Goal: Information Seeking & Learning: Learn about a topic

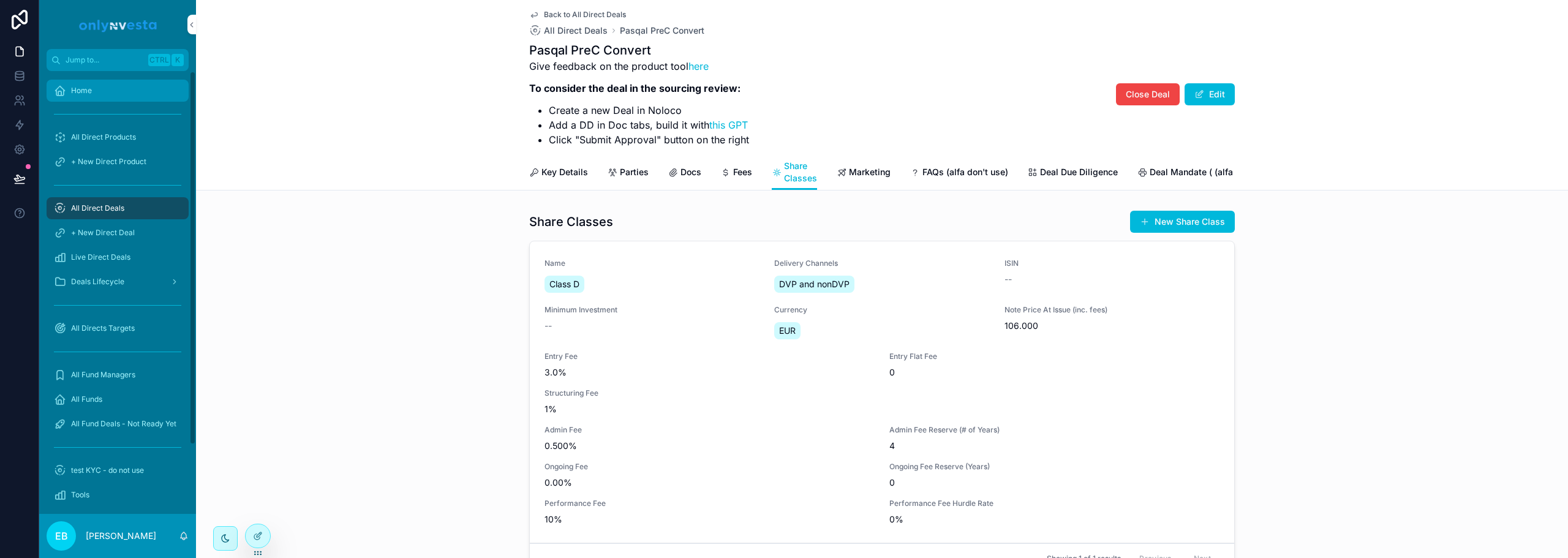
scroll to position [35, 0]
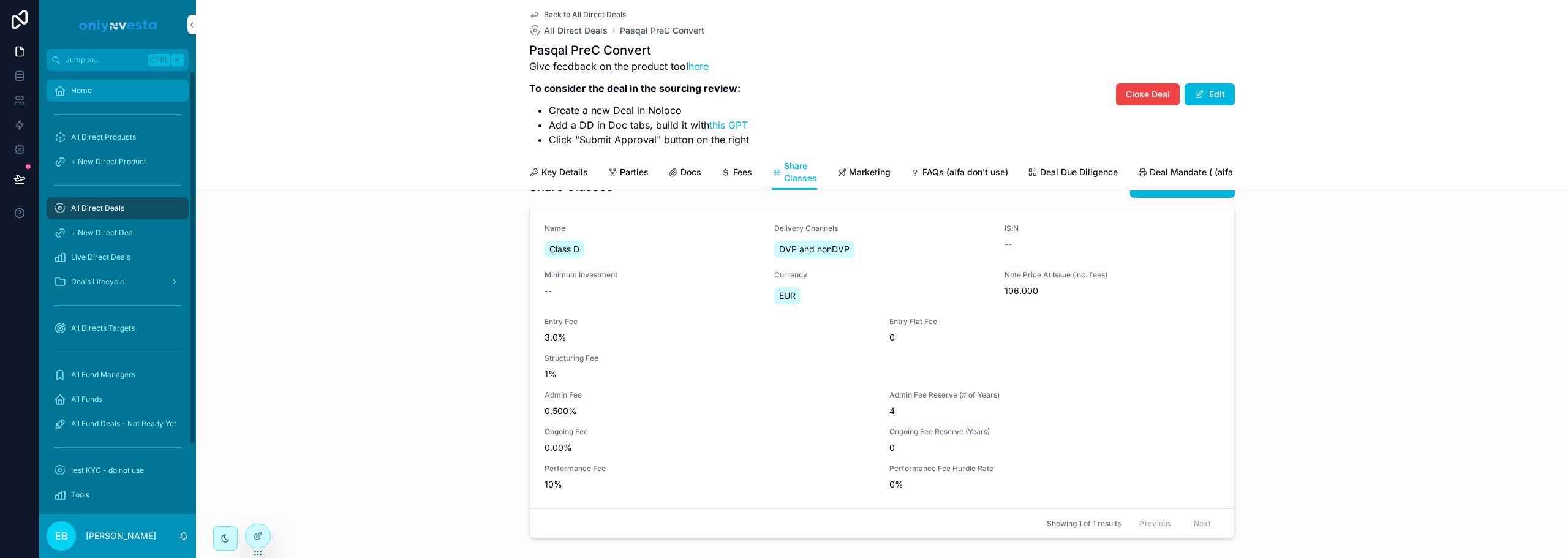
click at [75, 88] on span "Home" at bounding box center [81, 91] width 21 height 10
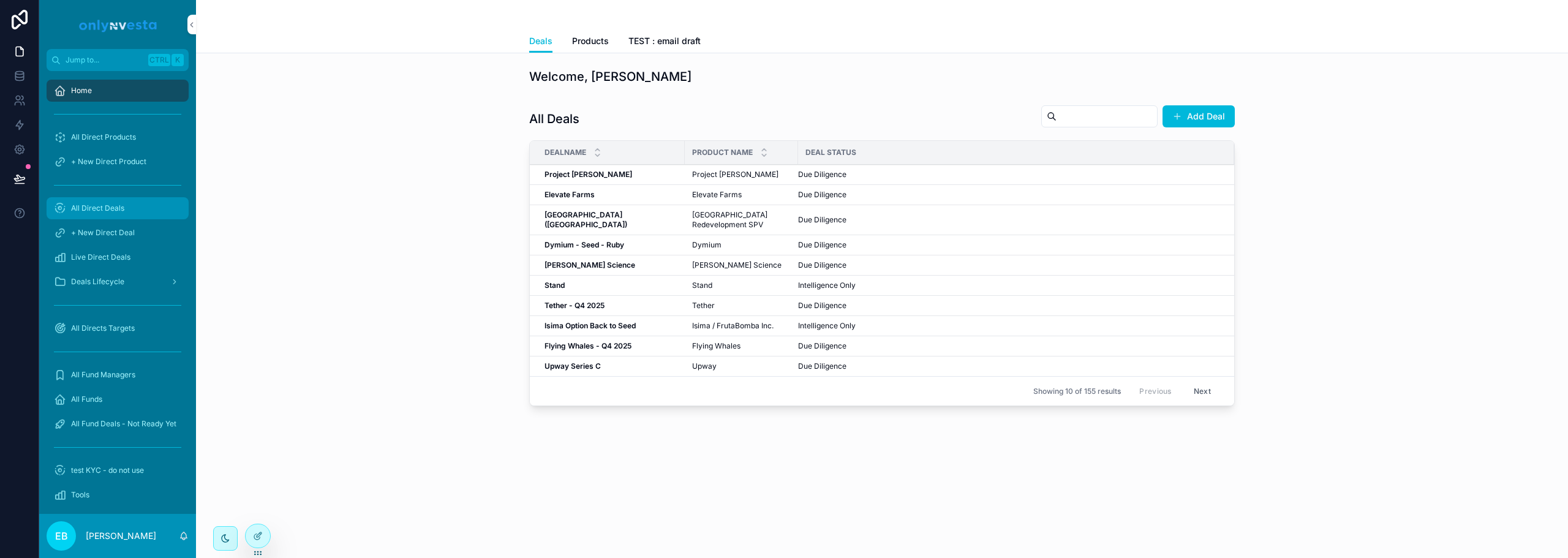
click at [104, 207] on span "All Direct Deals" at bounding box center [97, 209] width 53 height 10
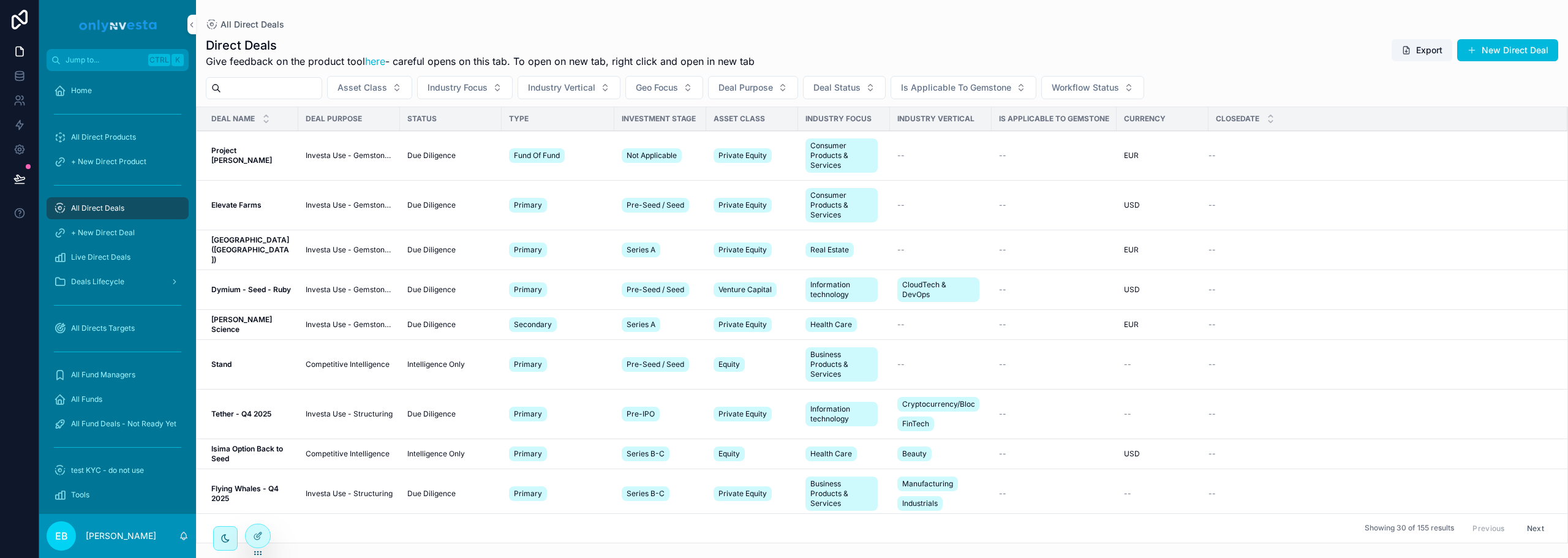
click at [278, 90] on input "scrollable content" at bounding box center [271, 88] width 100 height 17
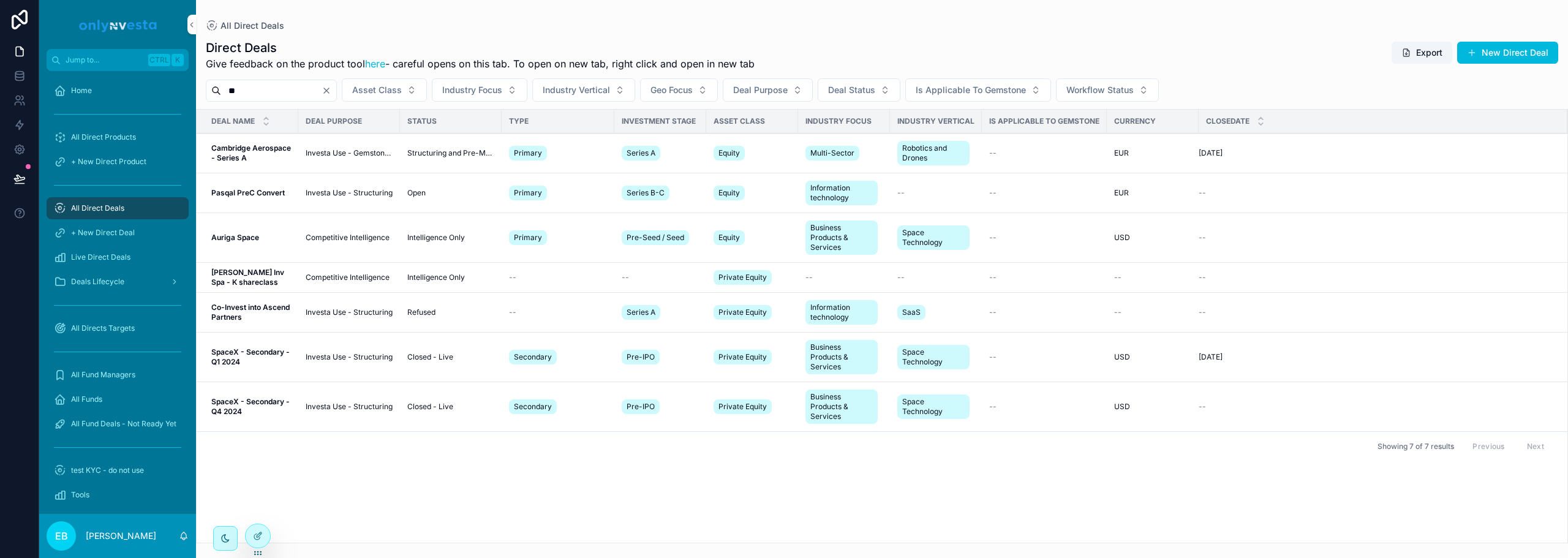
type input "*"
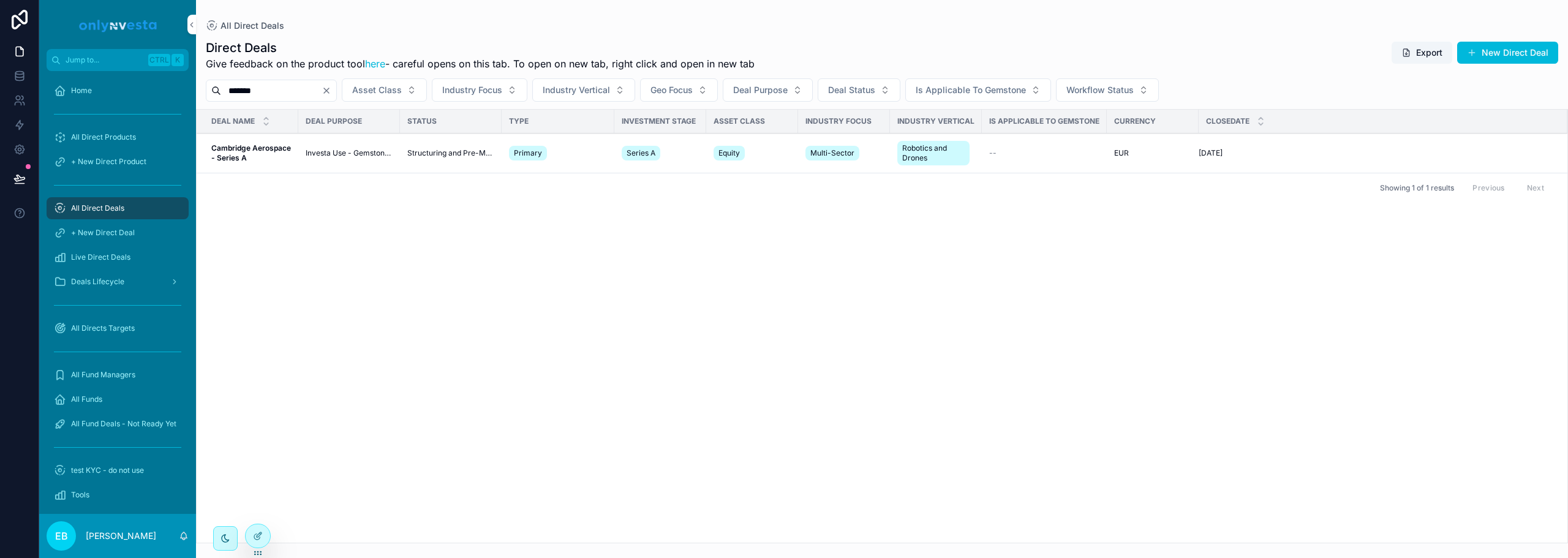
type input "*******"
click at [254, 150] on strong "Cambridge Aerospace - Series A" at bounding box center [252, 153] width 82 height 19
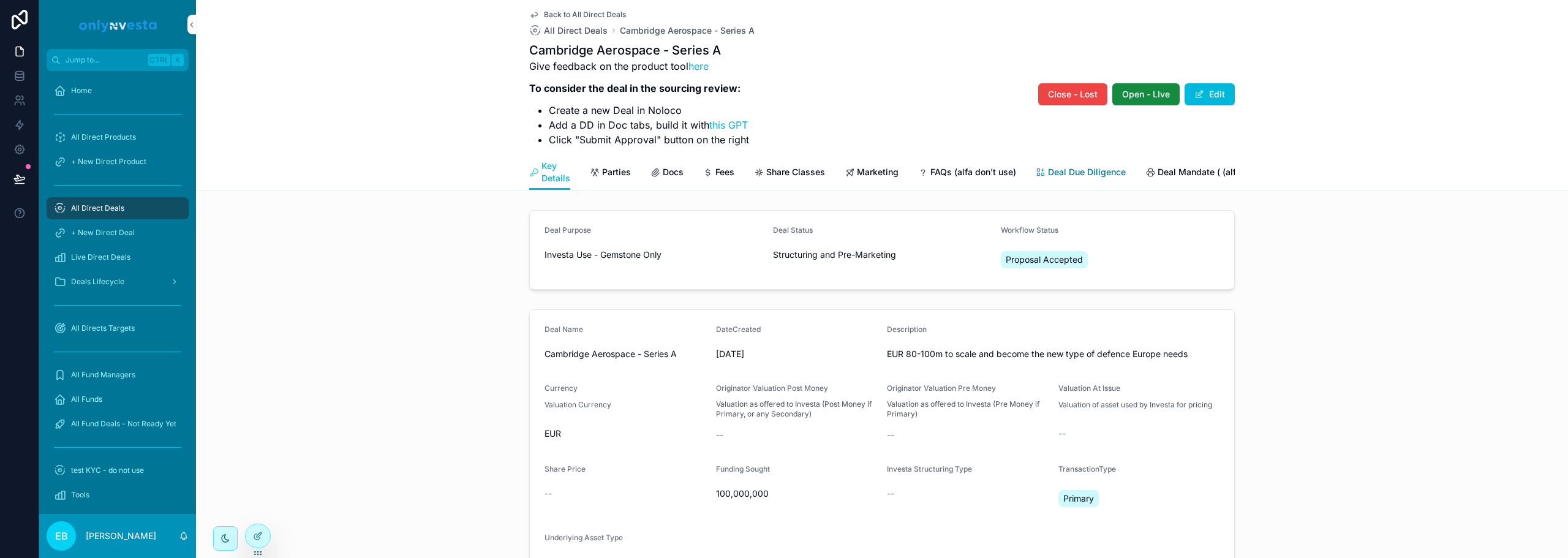
click at [1048, 176] on span "Deal Due Diligence" at bounding box center [1086, 172] width 78 height 12
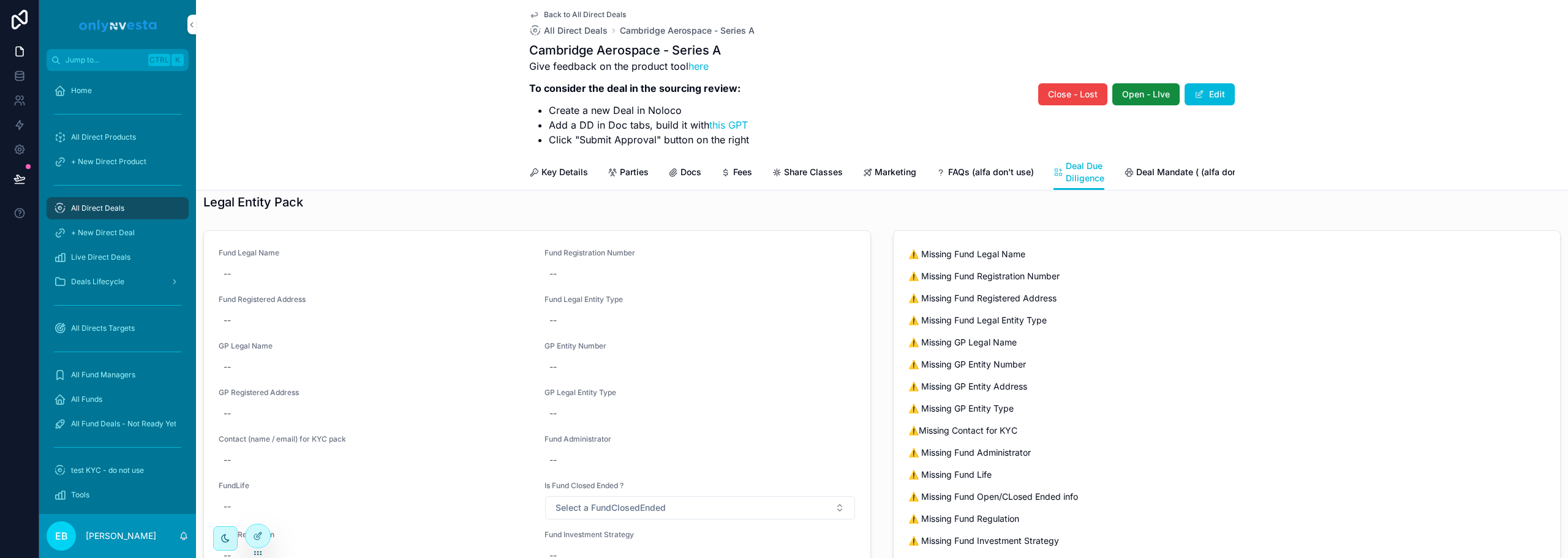
scroll to position [15, 0]
click at [680, 171] on span "Docs" at bounding box center [690, 172] width 21 height 12
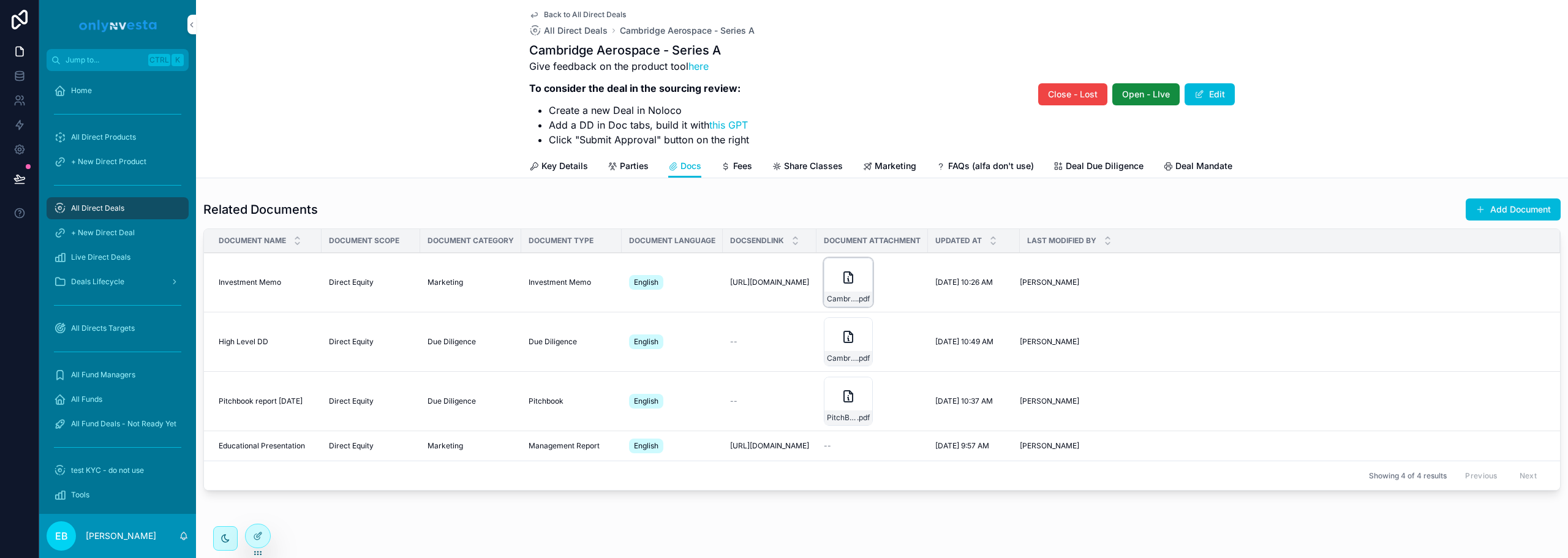
click at [0, 0] on icon "scrollable content" at bounding box center [0, 0] width 0 height 0
click at [350, 169] on div "Key Details Parties Docs Fees Share Classes Marketing FAQs (alfa don't use) Dea…" at bounding box center [882, 166] width 1357 height 23
click at [0, 0] on icon "scrollable content" at bounding box center [0, 0] width 0 height 0
click at [333, 166] on div "Key Details Parties Docs Fees Share Classes Marketing FAQs (alfa don't use) Dea…" at bounding box center [882, 166] width 1357 height 23
